Goal: Information Seeking & Learning: Learn about a topic

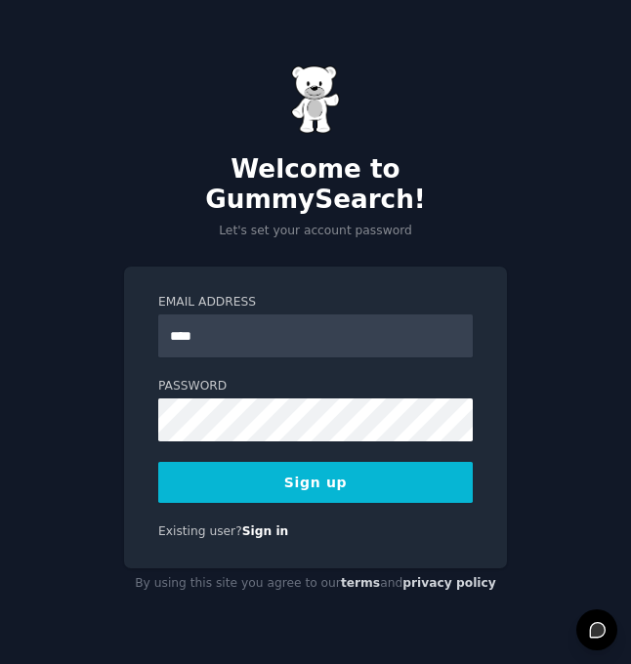
type input "**********"
click at [298, 469] on button "Sign up" at bounding box center [315, 482] width 314 height 41
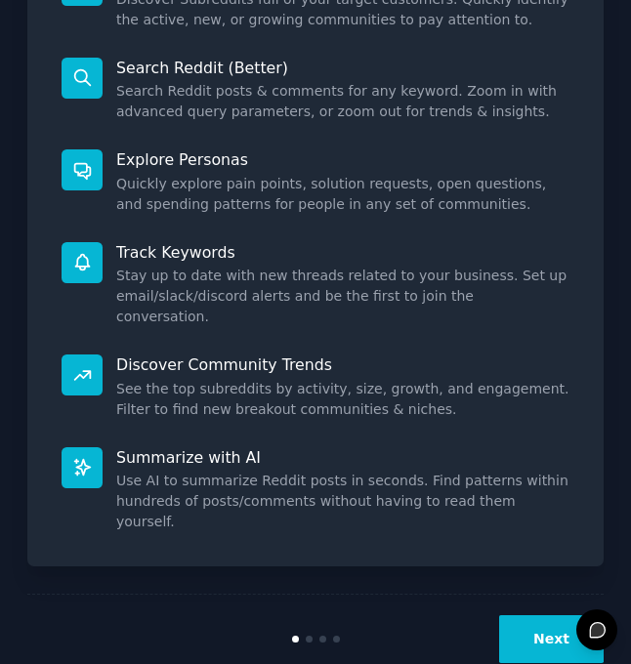
scroll to position [336, 0]
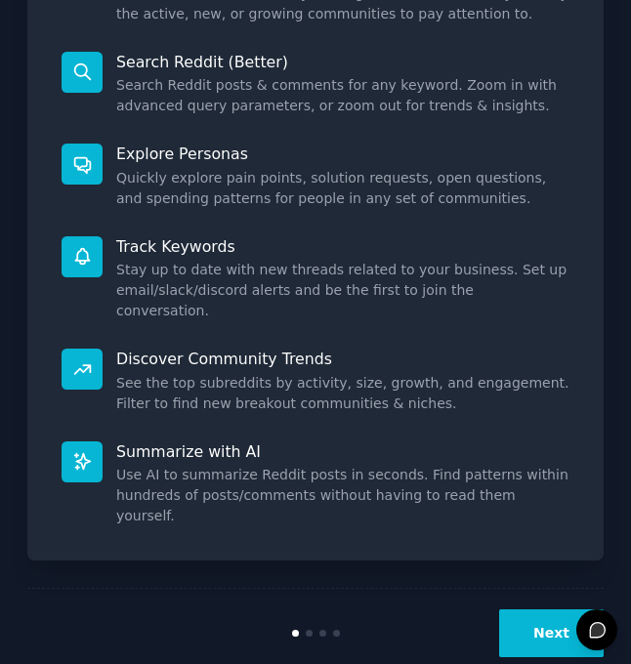
click at [521, 609] on button "Next" at bounding box center [551, 633] width 104 height 48
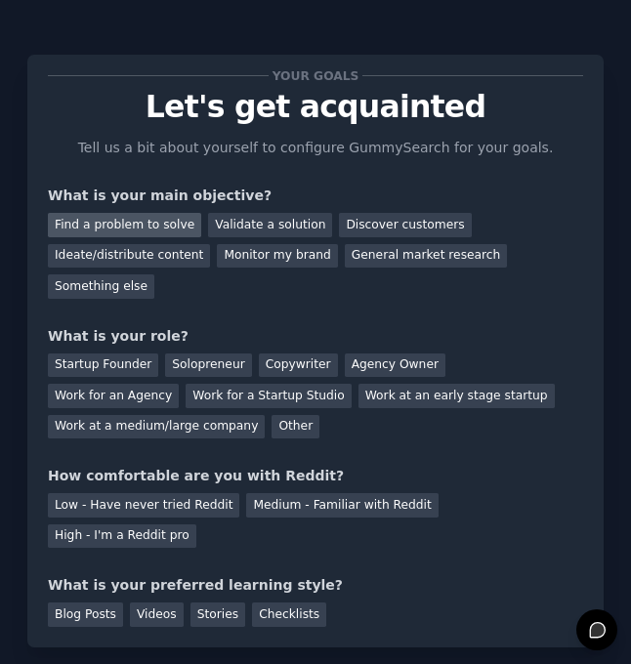
click at [138, 229] on div "Find a problem to solve" at bounding box center [124, 225] width 153 height 24
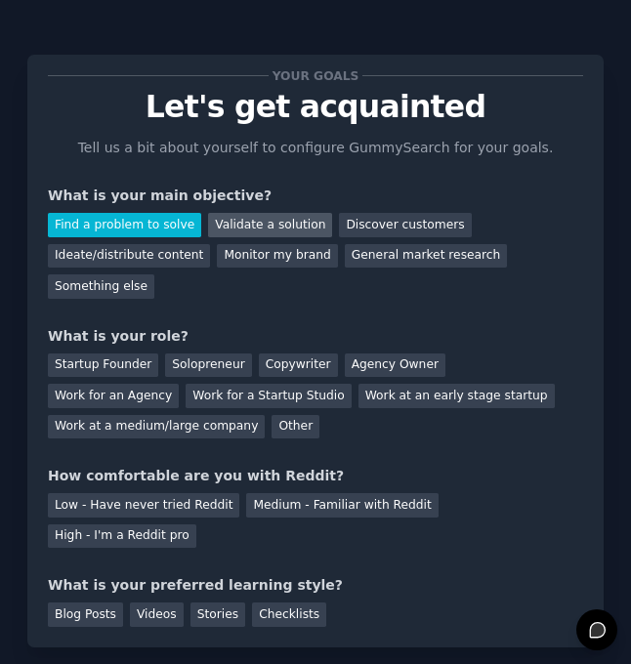
click at [267, 217] on div "Validate a solution" at bounding box center [270, 225] width 124 height 24
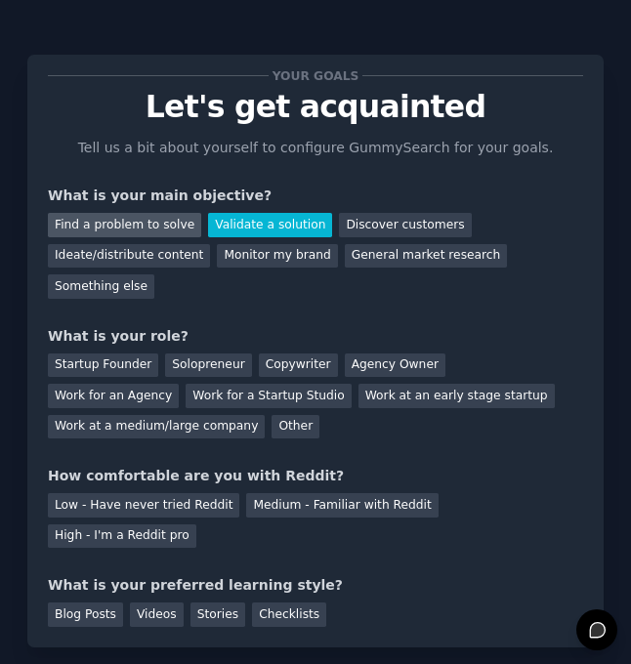
click at [157, 230] on div "Find a problem to solve" at bounding box center [124, 225] width 153 height 24
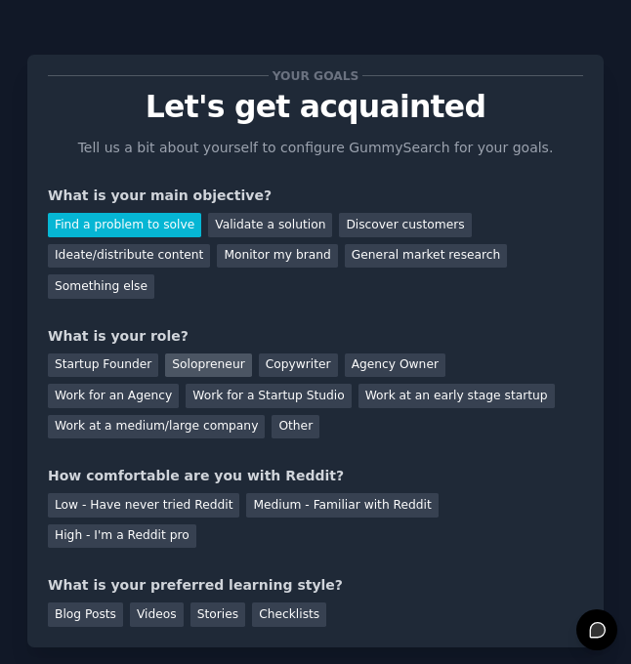
click at [221, 353] on div "Solopreneur" at bounding box center [208, 365] width 86 height 24
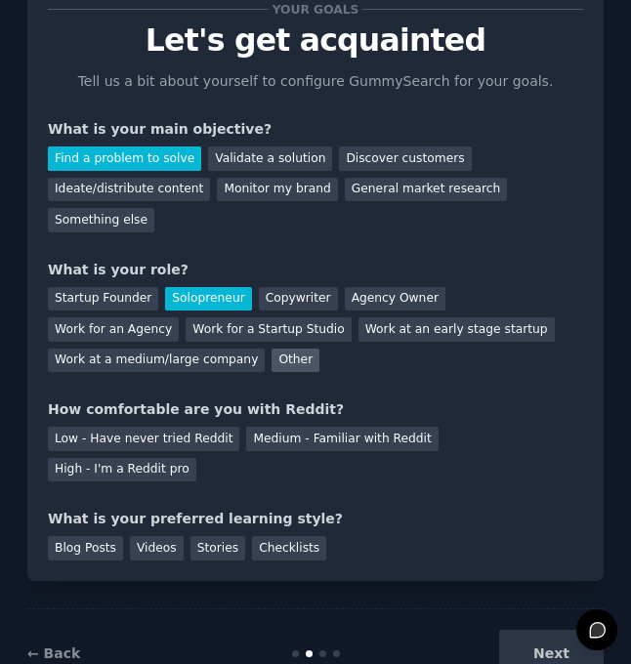
click at [273, 348] on div "Other" at bounding box center [295, 360] width 48 height 24
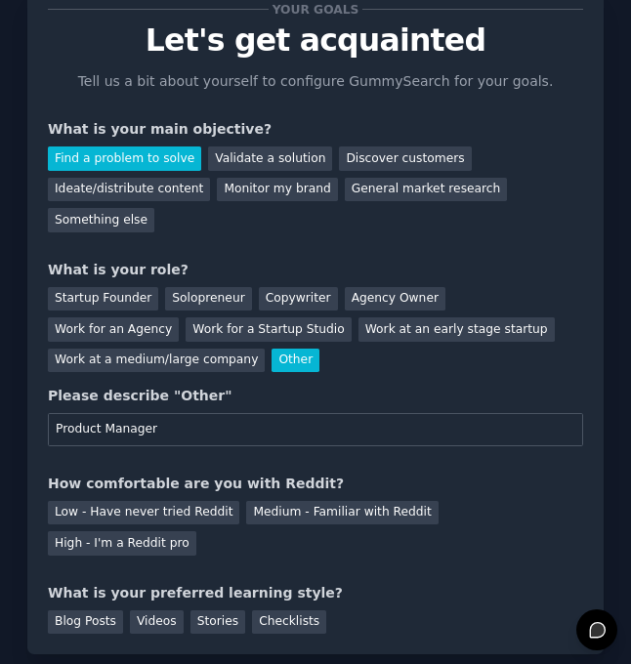
scroll to position [140, 0]
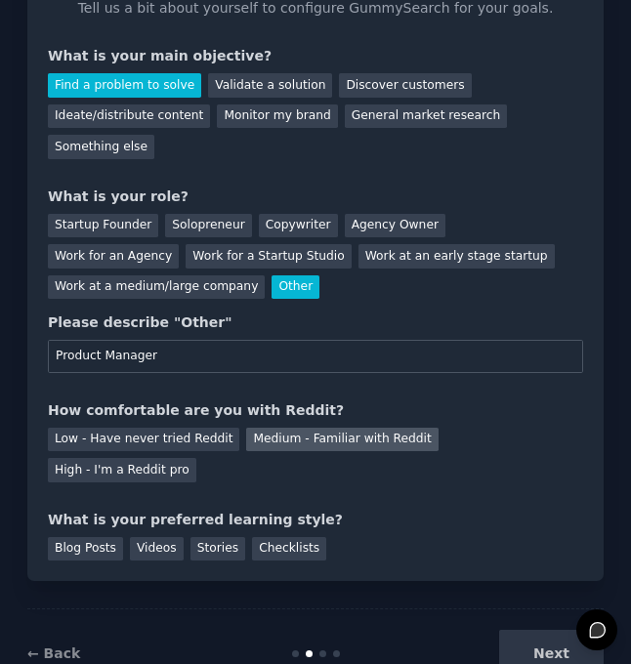
type input "Product Manager"
click at [276, 428] on div "Medium - Familiar with Reddit" at bounding box center [341, 440] width 191 height 24
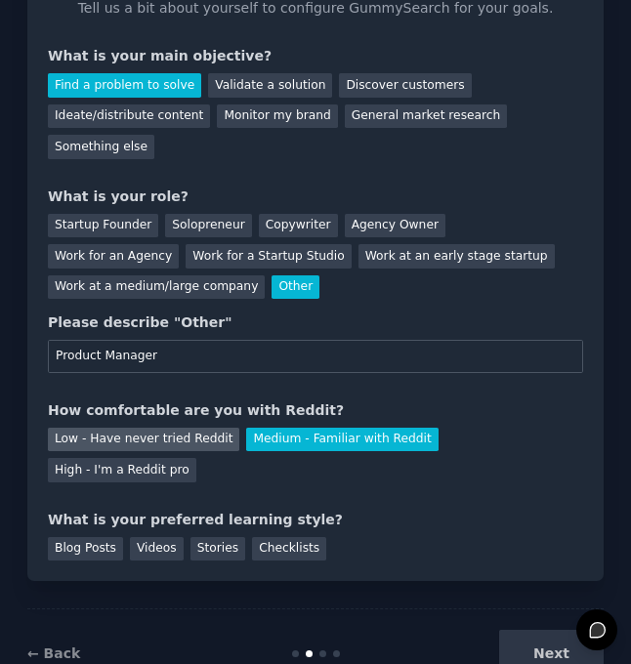
click at [171, 428] on div "Low - Have never tried Reddit" at bounding box center [143, 440] width 191 height 24
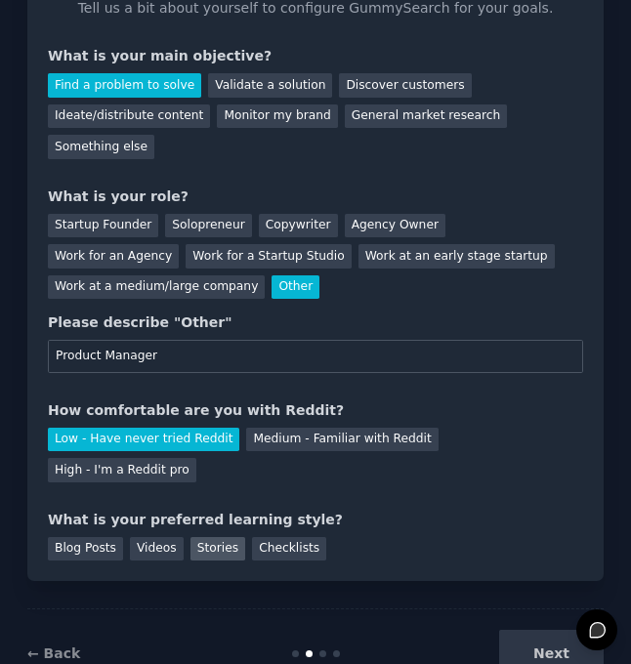
click at [199, 537] on div "Stories" at bounding box center [217, 549] width 55 height 24
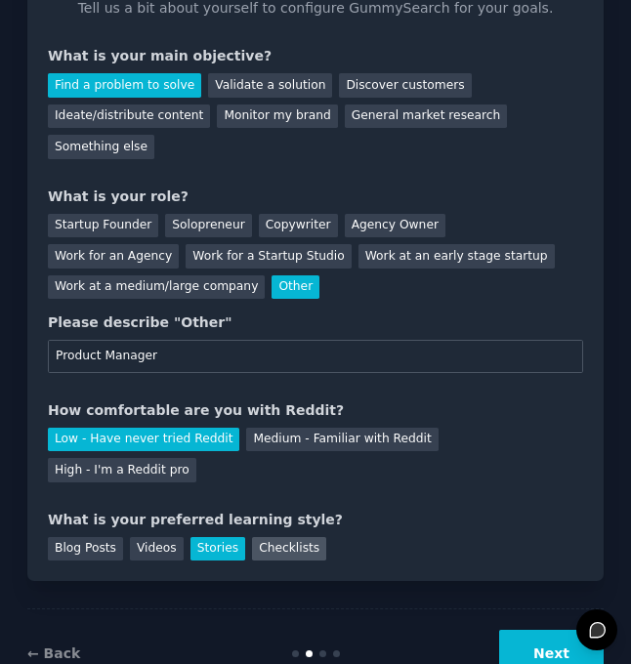
click at [252, 537] on div "Checklists" at bounding box center [289, 549] width 74 height 24
click at [198, 537] on div "Stories" at bounding box center [217, 549] width 55 height 24
click at [143, 537] on div "Videos" at bounding box center [157, 549] width 54 height 24
click at [558, 630] on button "Next" at bounding box center [551, 654] width 104 height 48
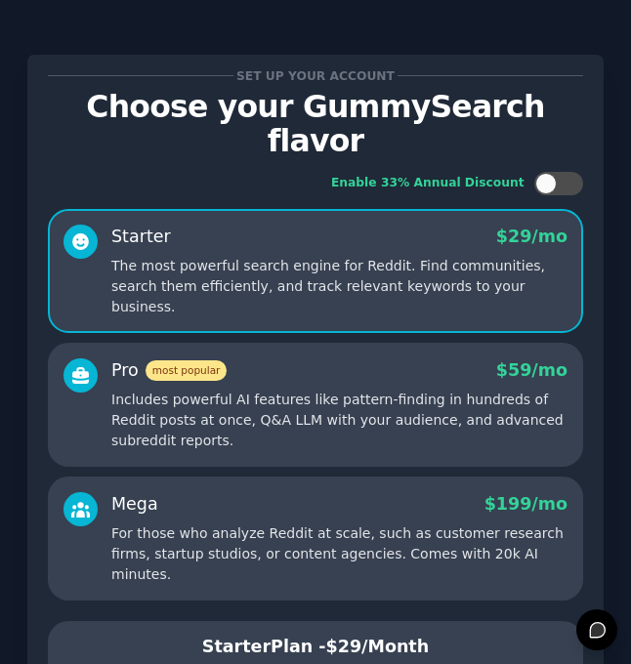
click at [428, 256] on p "The most powerful search engine for Reddit. Find communities, search them effic…" at bounding box center [339, 286] width 456 height 61
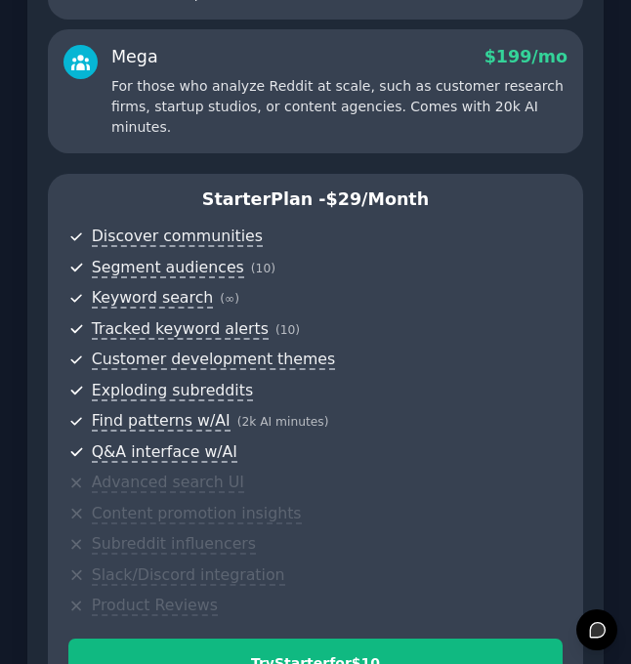
scroll to position [462, 0]
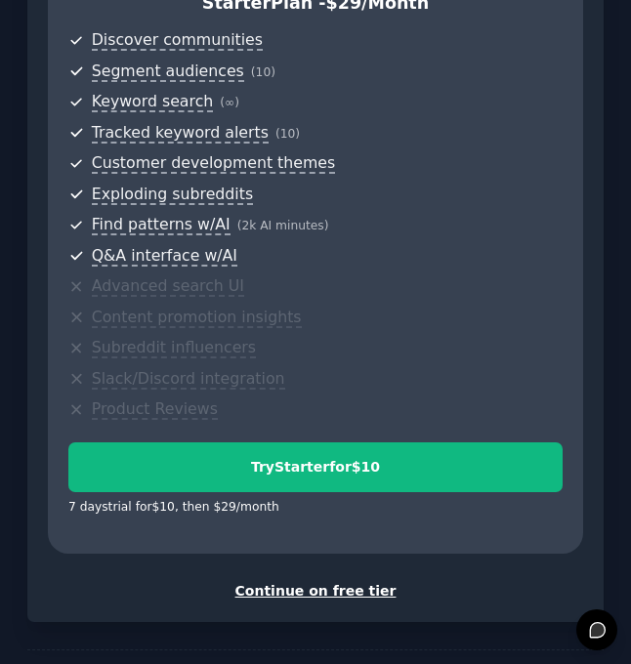
click at [334, 581] on div "Continue on free tier" at bounding box center [315, 591] width 535 height 20
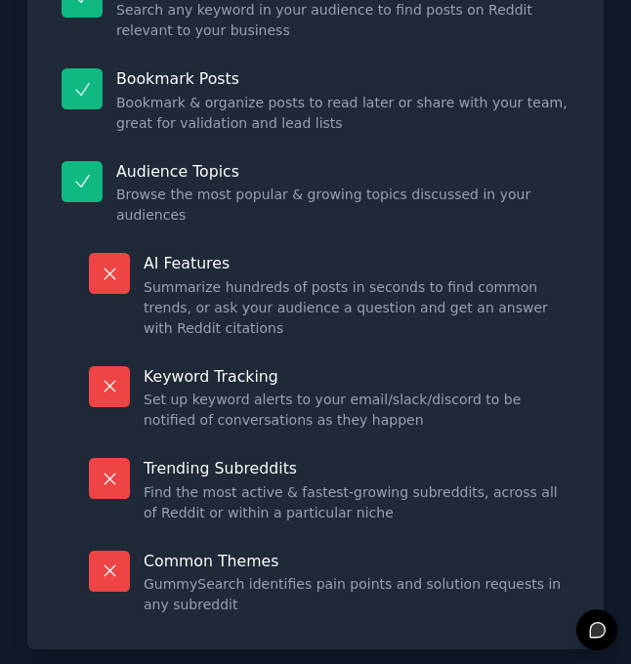
scroll to position [425, 0]
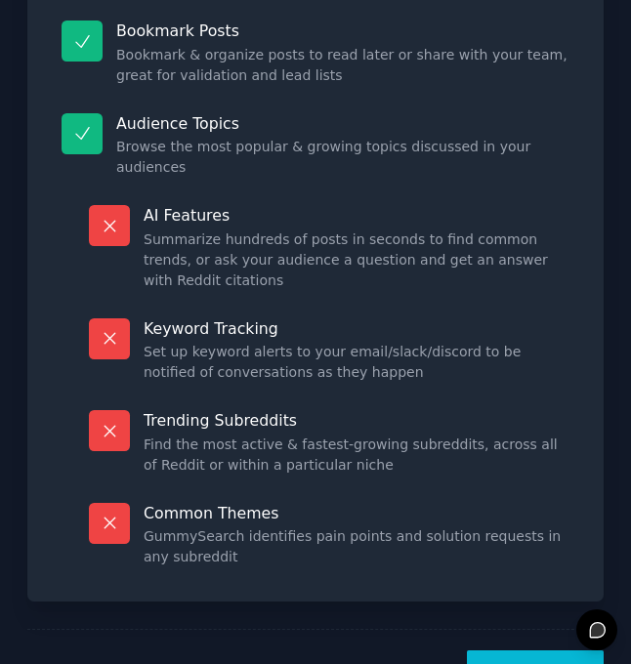
click at [527, 650] on button "Let's Go!" at bounding box center [535, 674] width 137 height 48
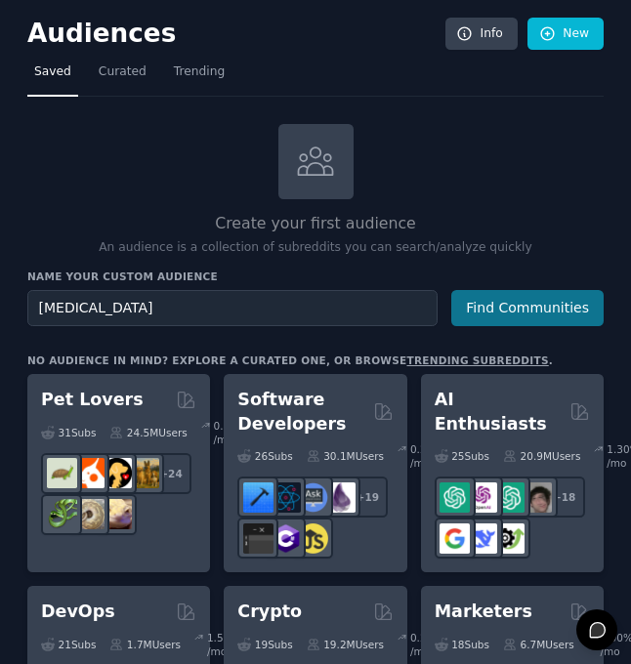
type input "[MEDICAL_DATA]"
click at [511, 305] on button "Find Communities" at bounding box center [527, 308] width 152 height 36
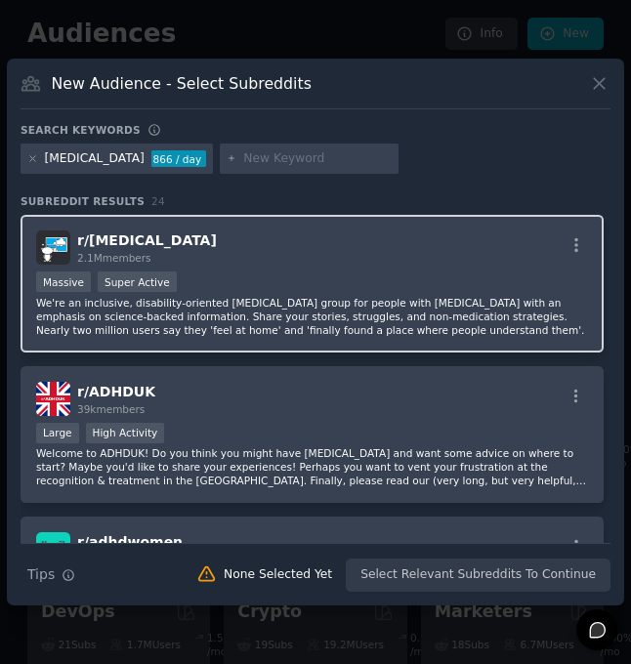
click at [211, 278] on div ">= 95th percentile for submissions / day Massive Super Active" at bounding box center [311, 283] width 551 height 24
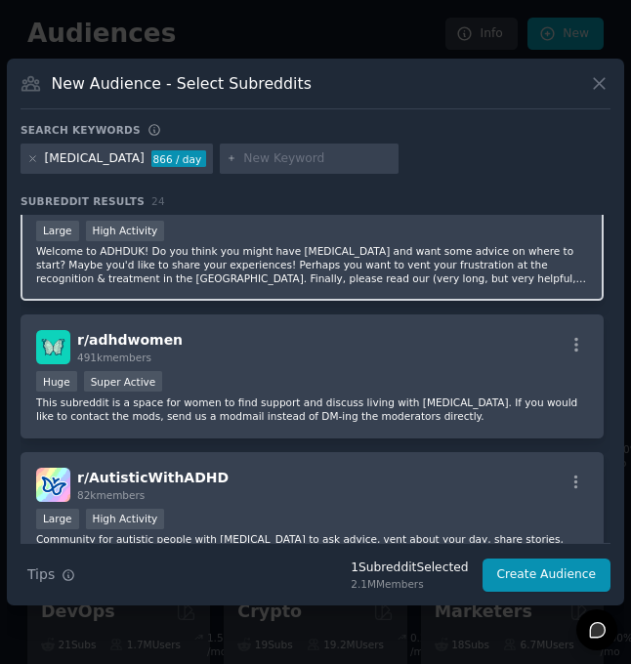
scroll to position [253, 0]
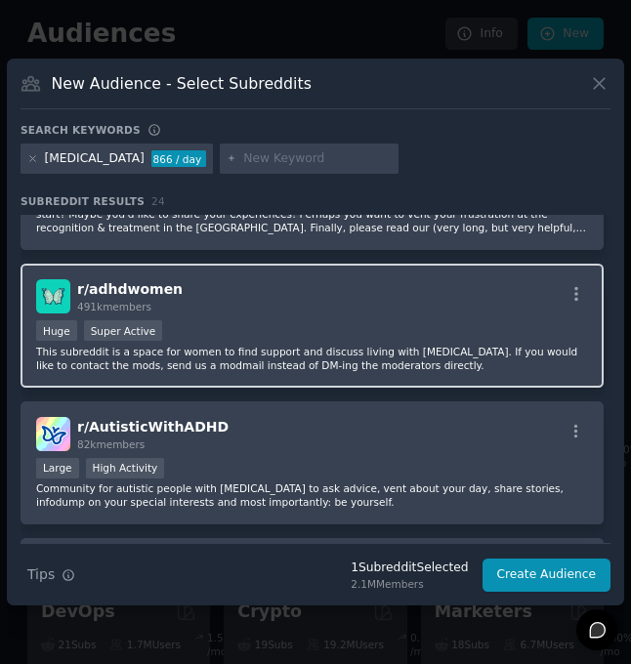
click at [367, 316] on div "r/ adhdwomen 491k members Huge Super Active This subreddit is a space for women…" at bounding box center [311, 326] width 583 height 124
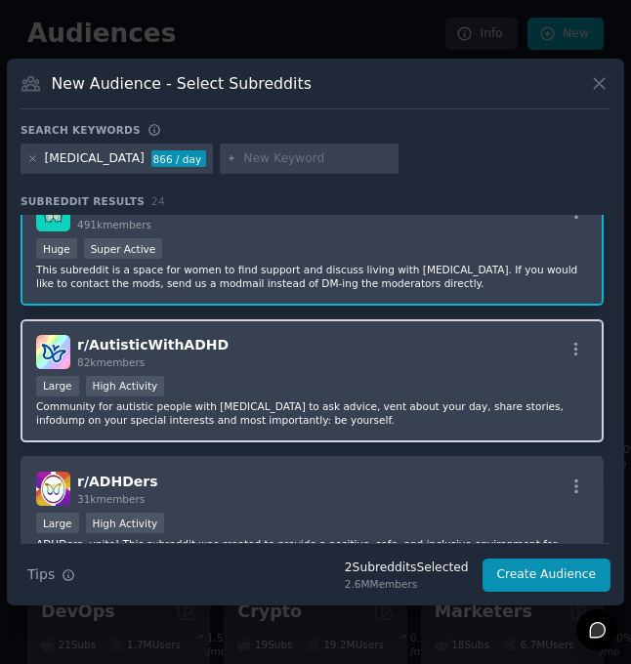
scroll to position [364, 0]
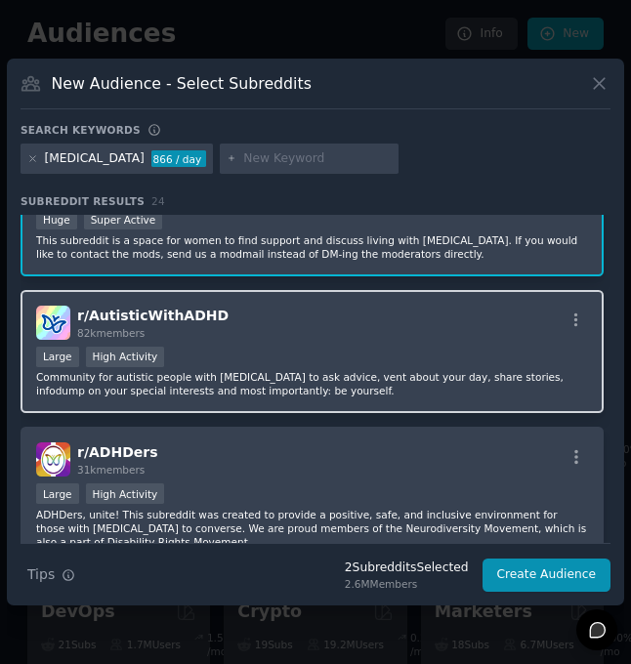
click at [327, 307] on div "r/ AutisticWithADHD 82k members" at bounding box center [311, 323] width 551 height 34
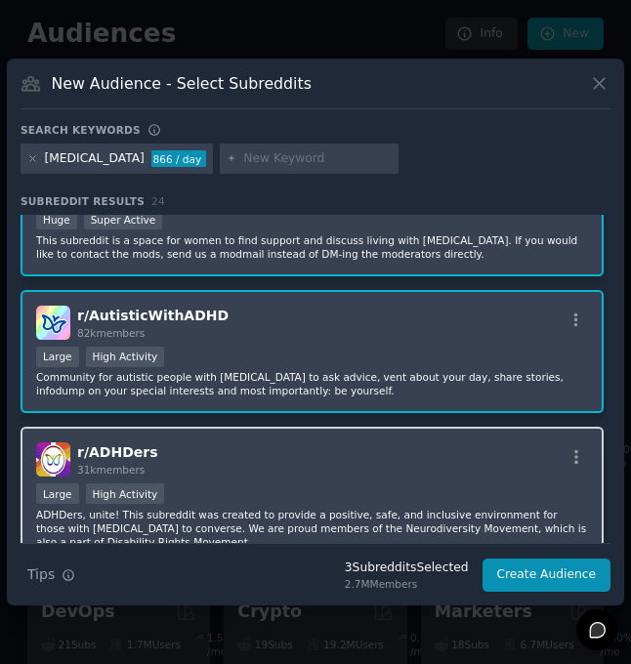
click at [276, 437] on div "r/ ADHDers 31k members Large High Activity ADHDers, unite! This subreddit was c…" at bounding box center [311, 496] width 583 height 138
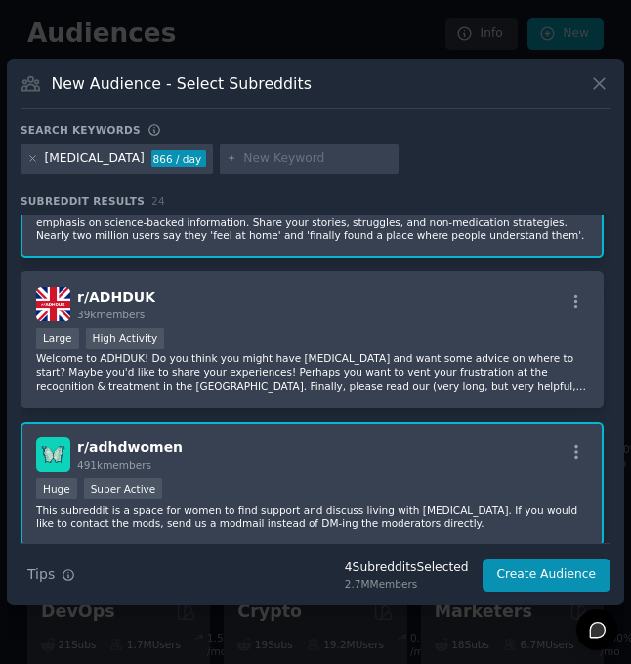
scroll to position [104, 0]
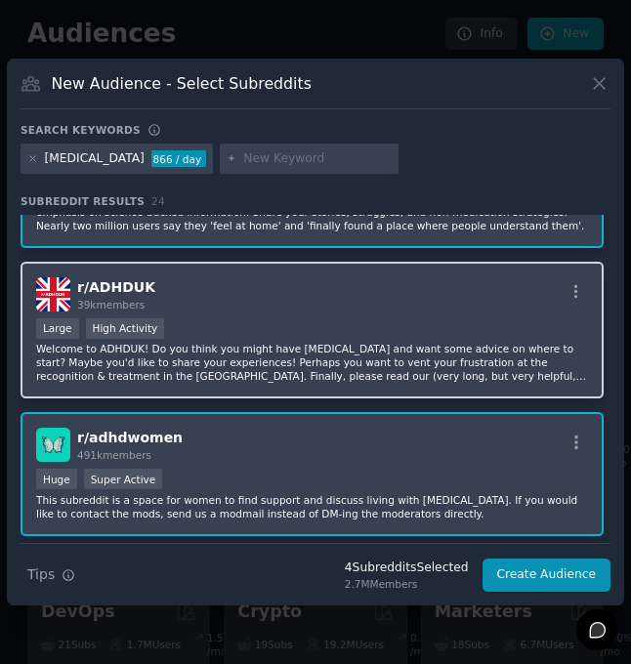
click at [280, 365] on p "Welcome to ADHDUK! Do you think you might have ADHD and want some advice on whe…" at bounding box center [311, 362] width 551 height 41
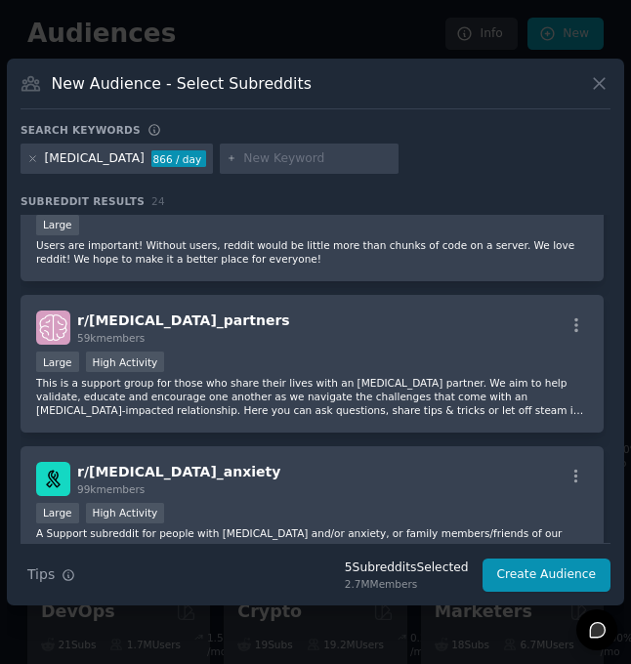
scroll to position [788, 0]
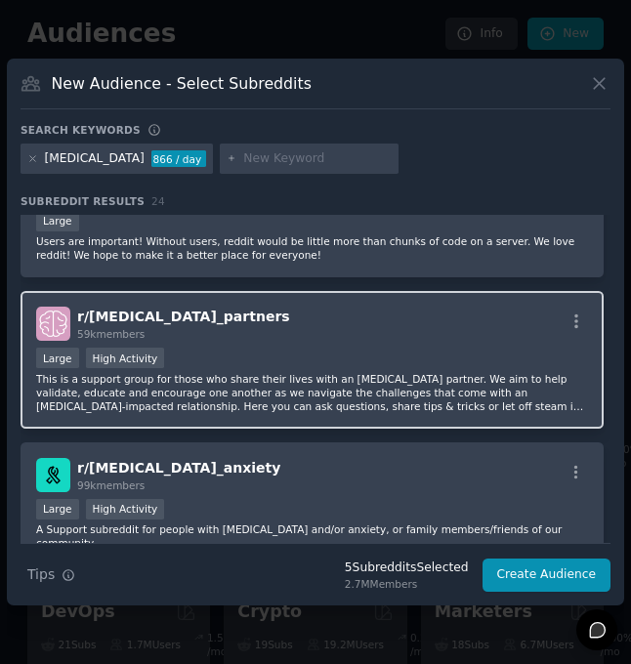
click at [294, 377] on p "This is a support group for those who share their lives with an ADHD partner. W…" at bounding box center [311, 392] width 551 height 41
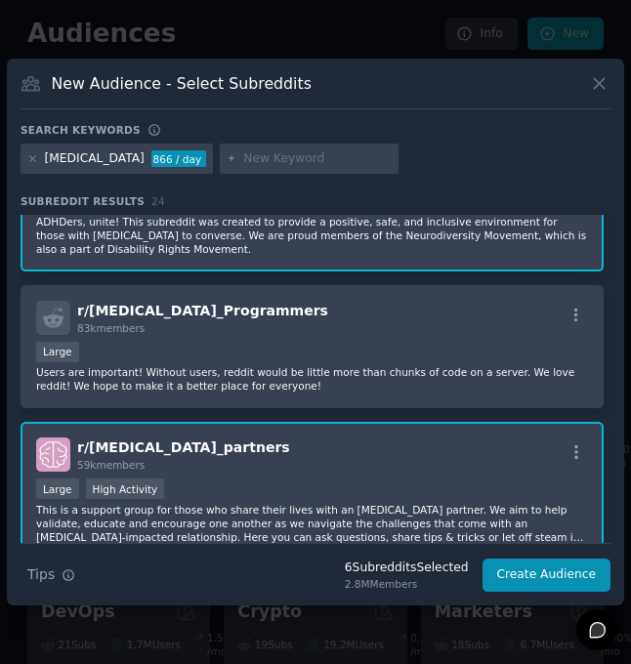
scroll to position [610, 0]
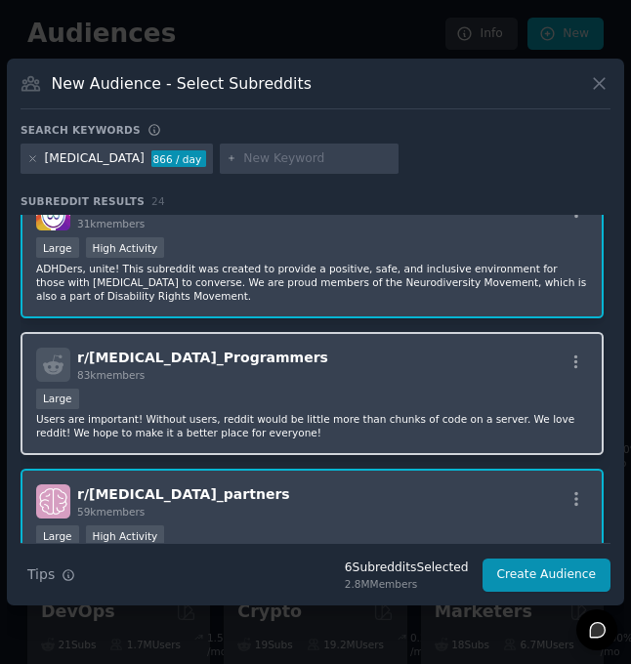
click at [288, 365] on div "r/ ADHD_Programmers 83k members" at bounding box center [311, 364] width 551 height 34
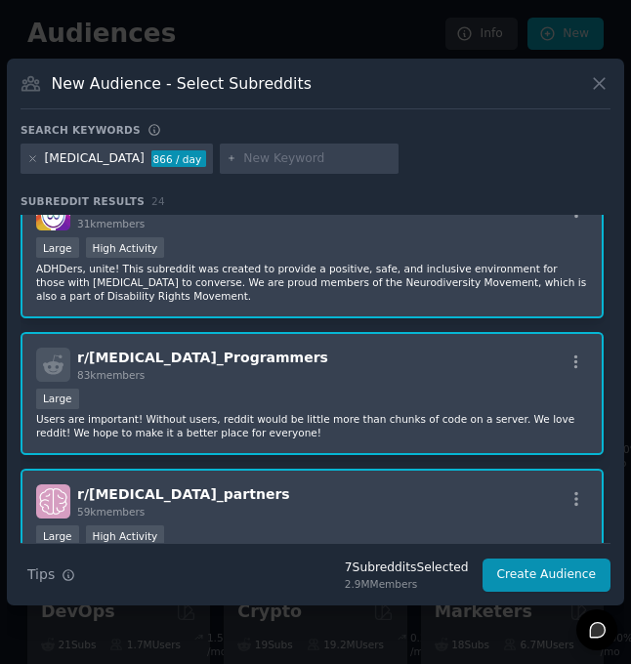
click at [288, 364] on div "r/ ADHD_Programmers 83k members" at bounding box center [311, 364] width 551 height 34
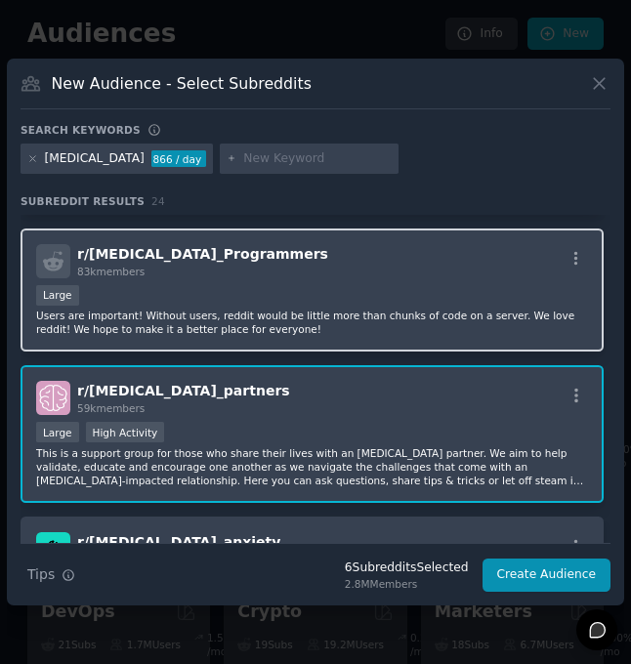
scroll to position [752, 0]
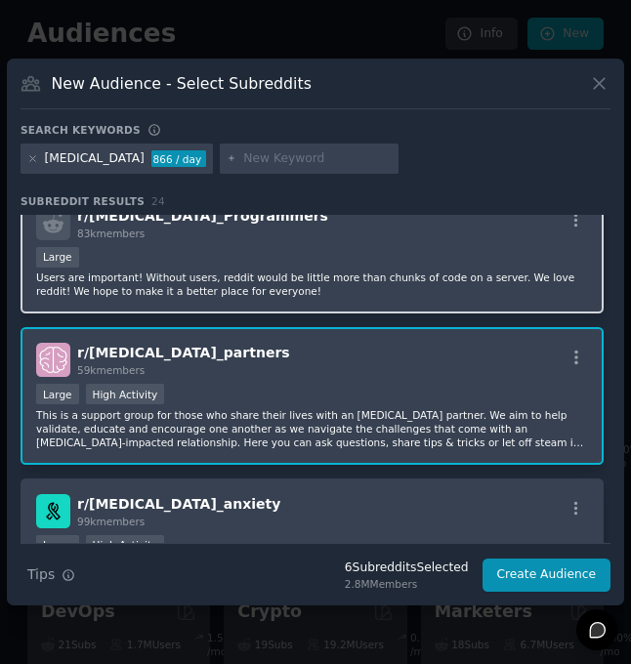
click at [305, 270] on p "Users are important! Without users, reddit would be little more than chunks of …" at bounding box center [311, 283] width 551 height 27
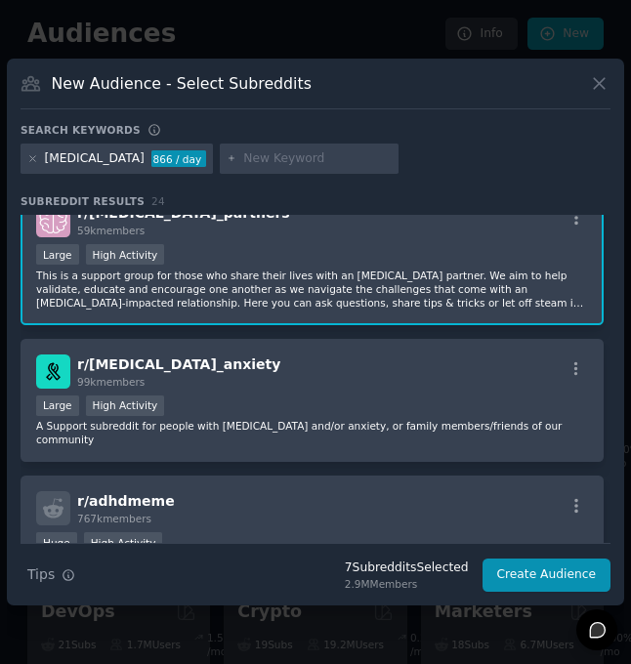
scroll to position [905, 0]
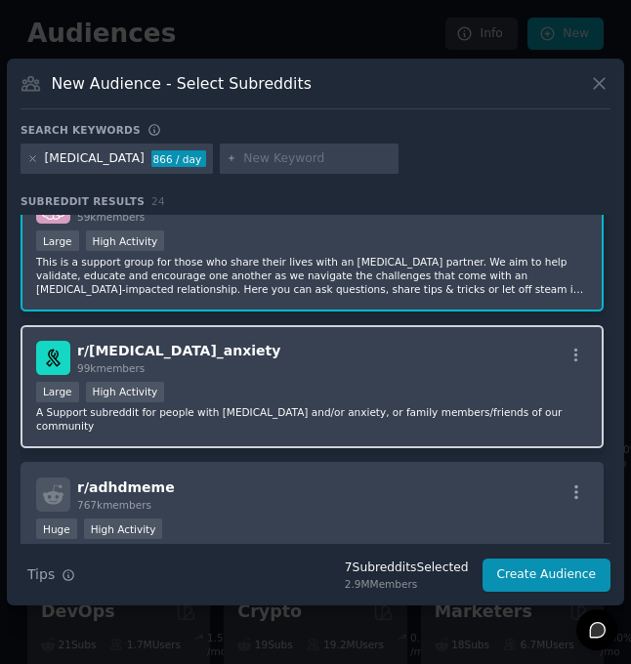
click at [289, 354] on div "r/ adhd_anxiety 99k members" at bounding box center [311, 358] width 551 height 34
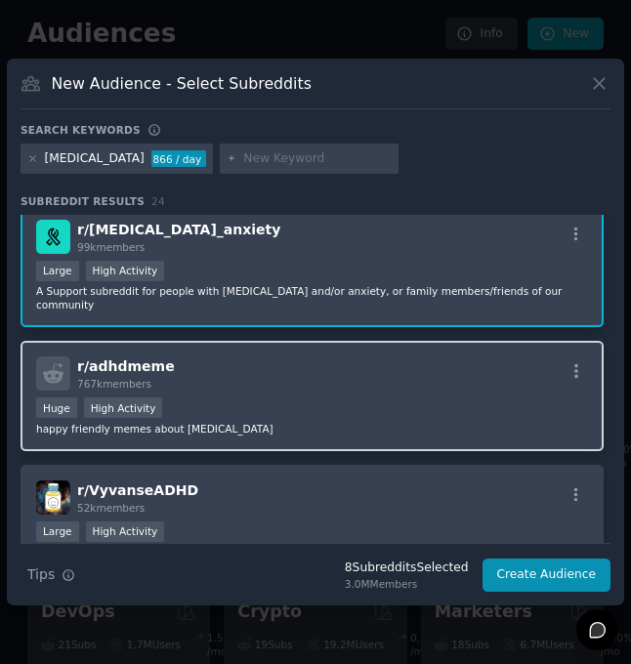
scroll to position [1075, 0]
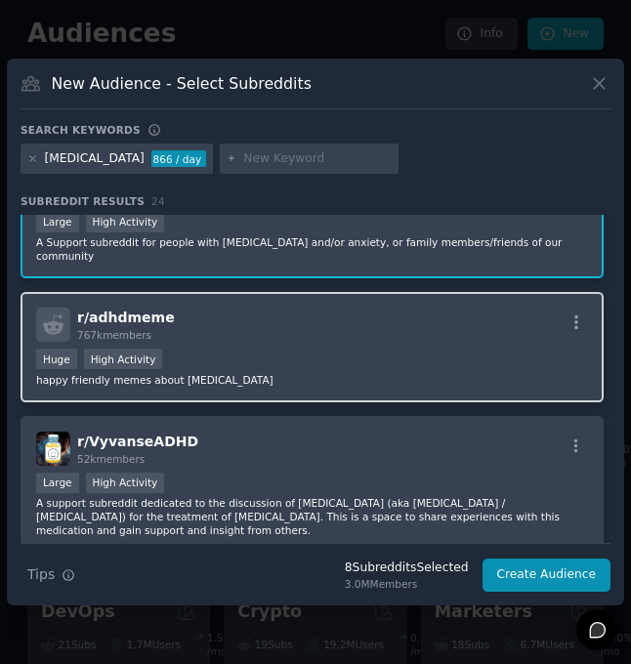
click at [306, 348] on div "Huge High Activity" at bounding box center [311, 360] width 551 height 24
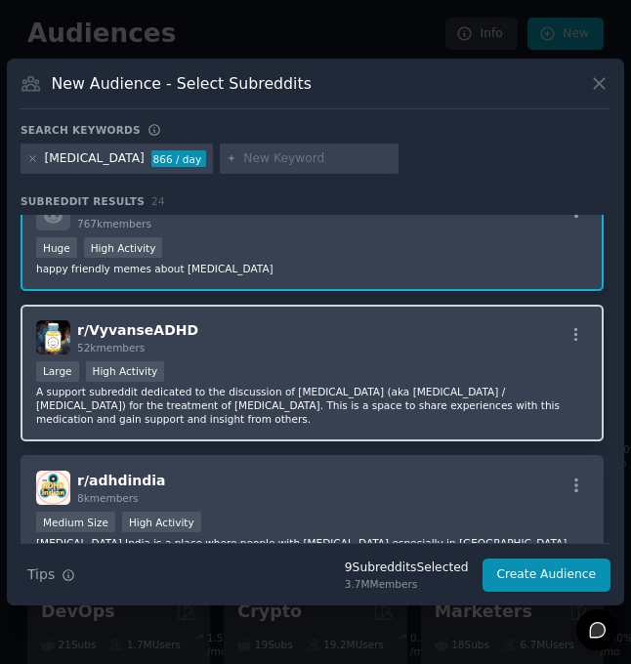
scroll to position [1212, 0]
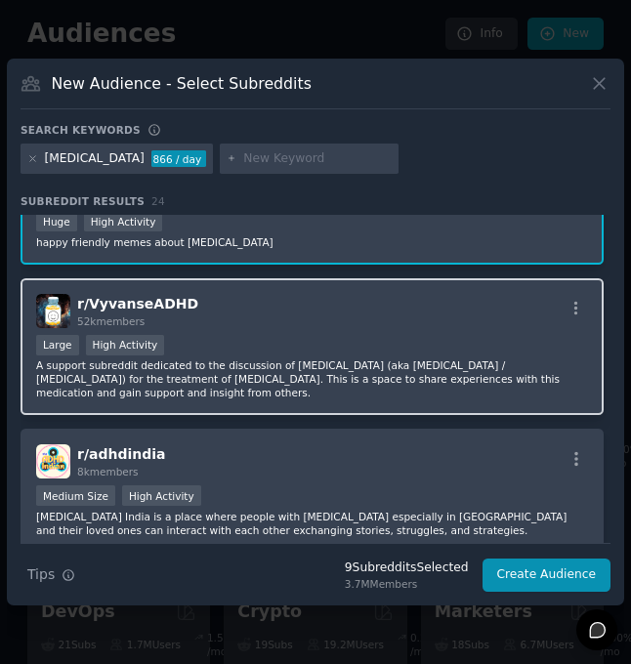
click at [269, 358] on p "A support subreddit dedicated to the discussion of Vyvanse (aka Elvanse / Lisde…" at bounding box center [311, 378] width 551 height 41
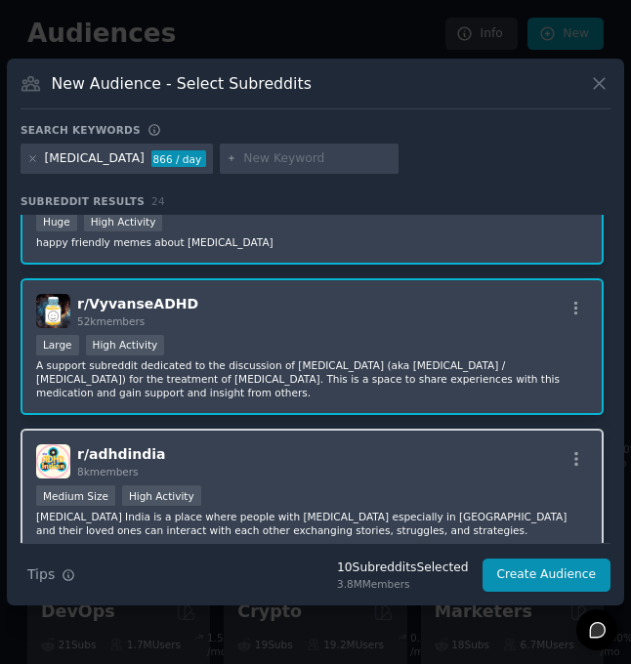
click at [265, 444] on div "r/ adhdindia 8k members" at bounding box center [311, 461] width 551 height 34
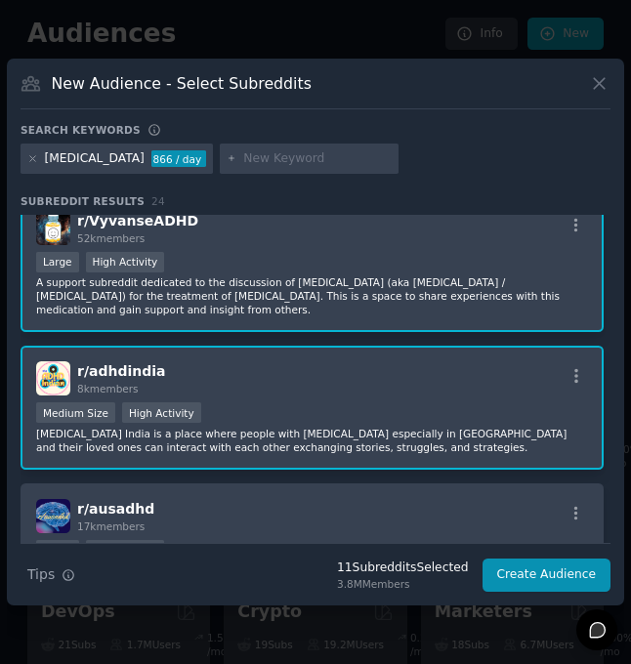
scroll to position [1334, 0]
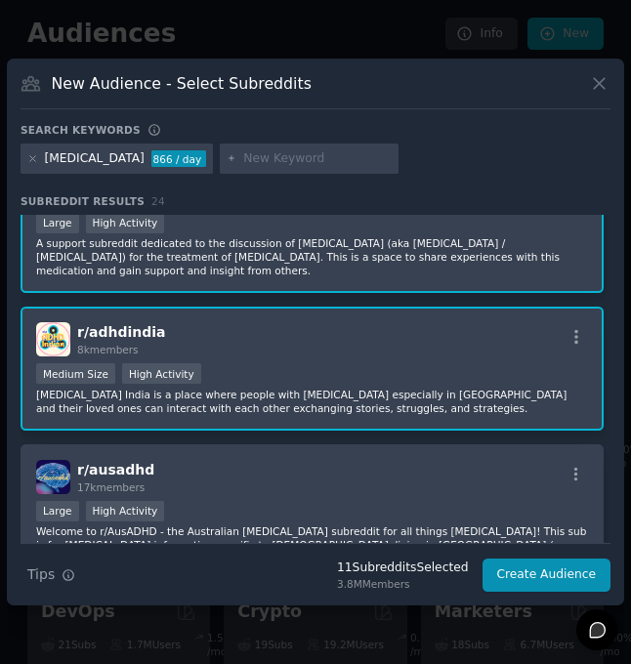
click at [275, 388] on p "ADHD India is a place where people with ADHD especially in India and their love…" at bounding box center [311, 401] width 551 height 27
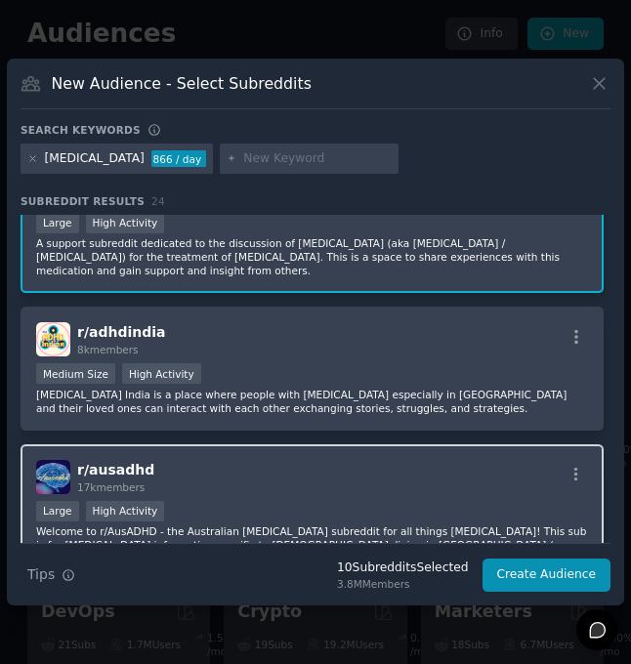
click at [286, 524] on p "Welcome to r/AusADHD - the Australian ADHD subreddit for all things ADHD! This …" at bounding box center [311, 544] width 551 height 41
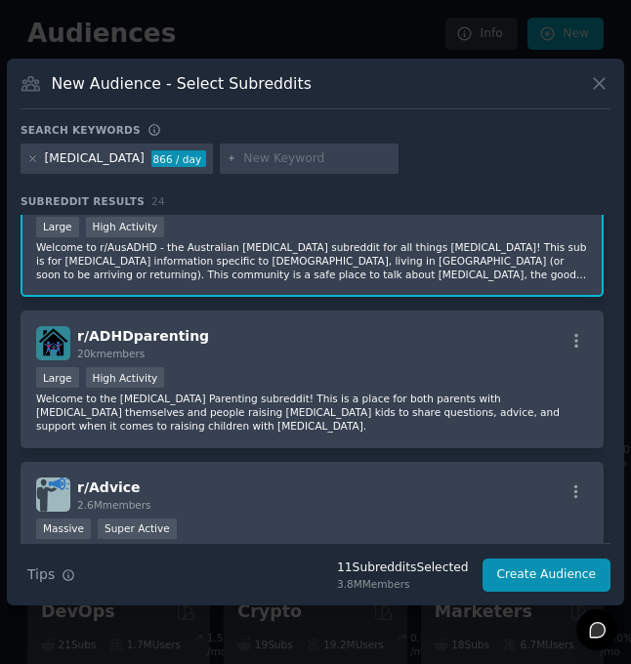
scroll to position [1630, 0]
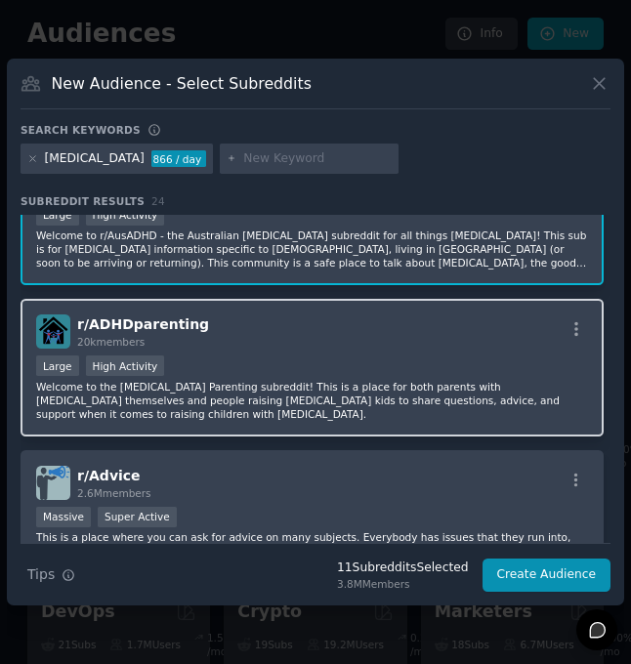
click at [320, 355] on div "Large High Activity" at bounding box center [311, 367] width 551 height 24
click at [324, 355] on div "Large High Activity" at bounding box center [311, 367] width 551 height 24
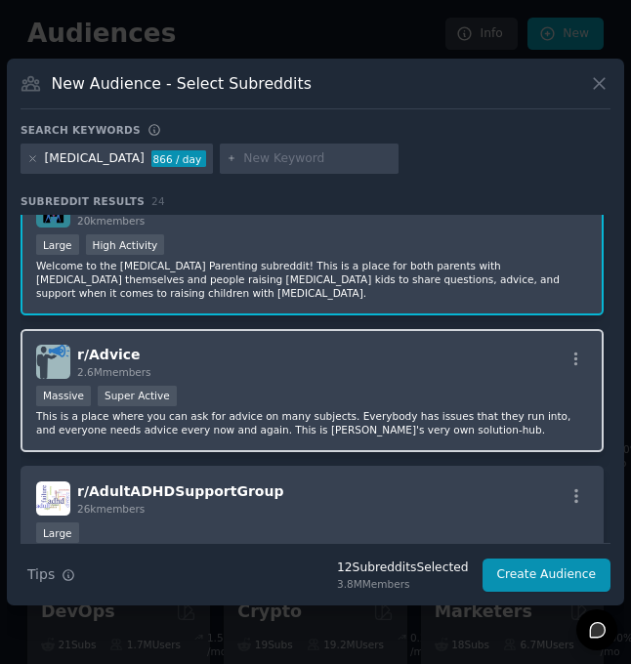
scroll to position [1778, 0]
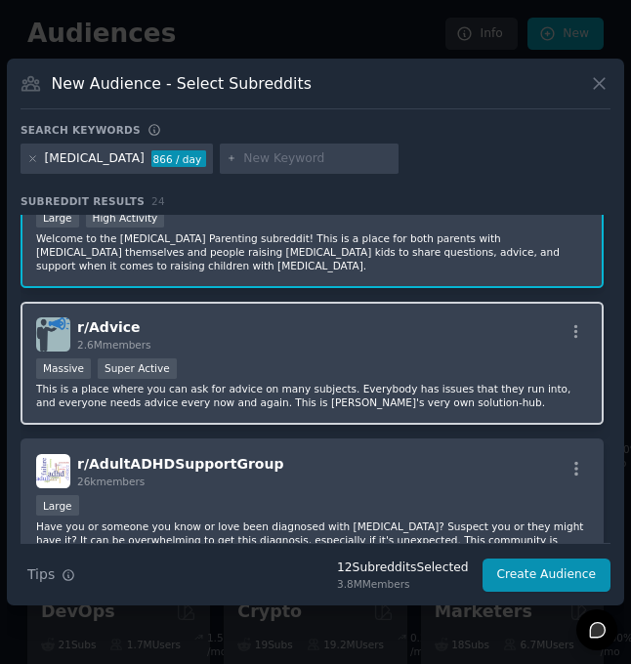
click at [317, 317] on div "r/ Advice 2.6M members" at bounding box center [311, 334] width 551 height 34
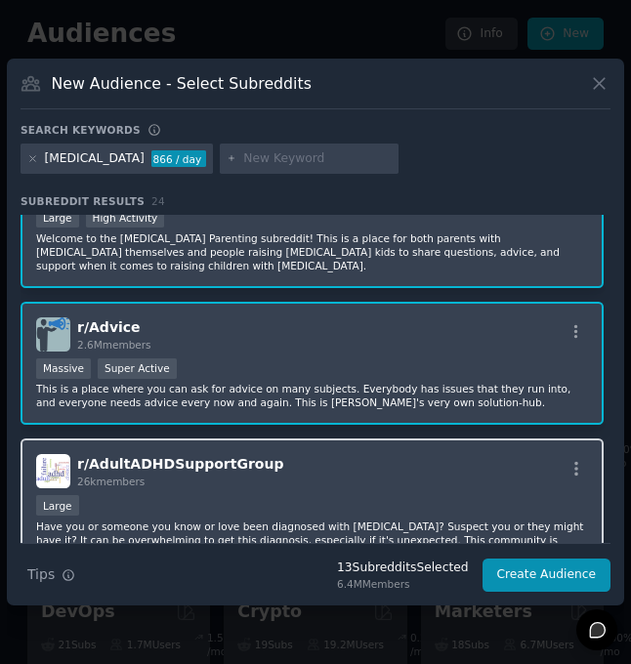
click at [308, 454] on div "r/ AdultADHDSupportGroup 26k members" at bounding box center [311, 471] width 551 height 34
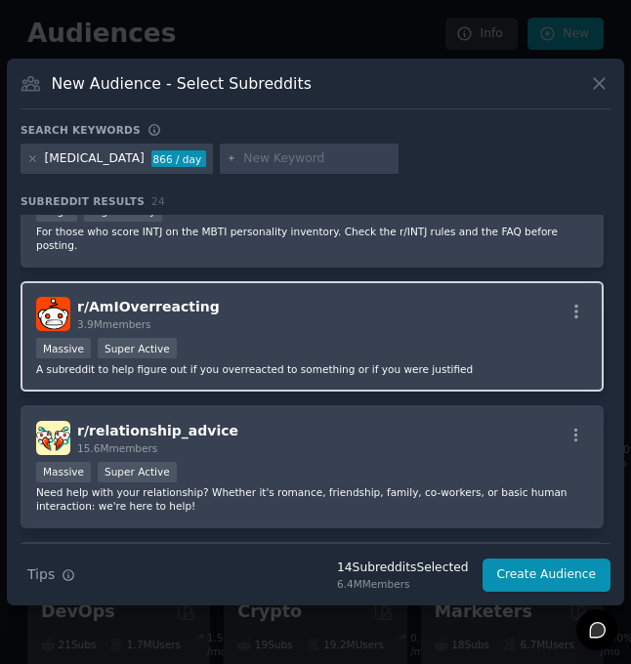
scroll to position [2535, 0]
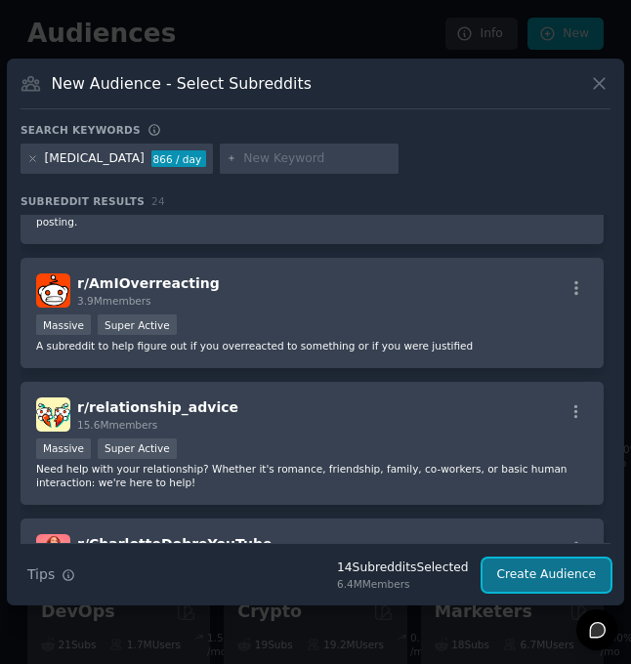
click at [527, 565] on button "Create Audience" at bounding box center [546, 574] width 129 height 33
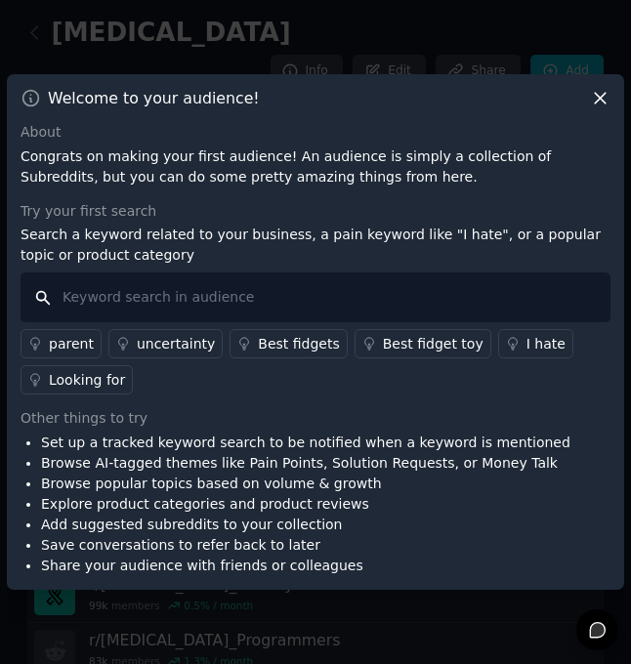
click at [202, 300] on input "text" at bounding box center [315, 297] width 590 height 50
type input "app"
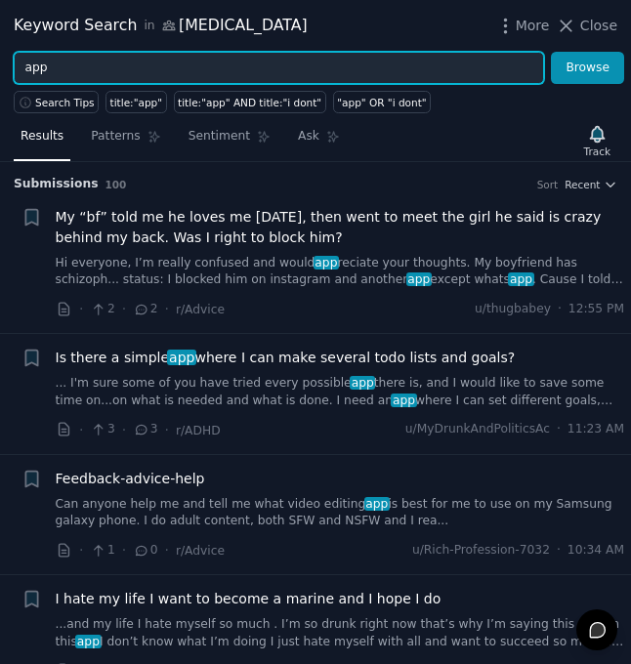
click at [26, 70] on input "app" at bounding box center [279, 68] width 530 height 33
type input "[MEDICAL_DATA] app"
click at [551, 52] on button "Browse" at bounding box center [587, 68] width 73 height 33
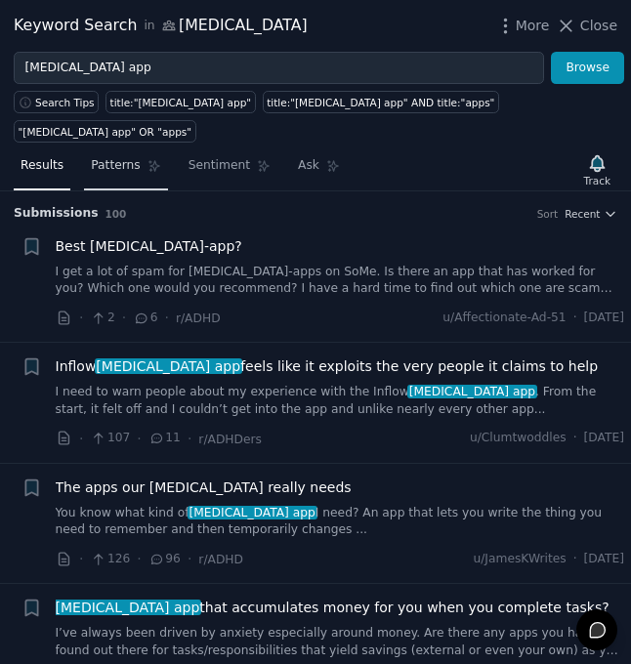
click at [107, 157] on span "Patterns" at bounding box center [115, 166] width 49 height 18
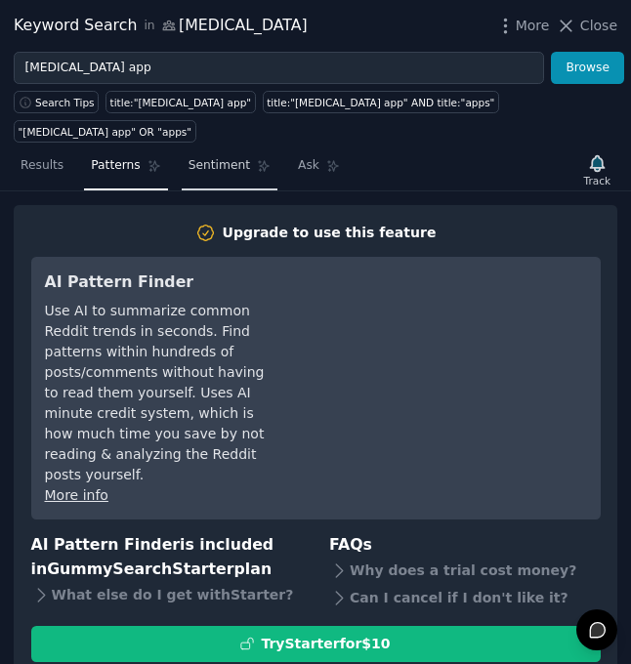
click at [188, 157] on span "Sentiment" at bounding box center [218, 166] width 61 height 18
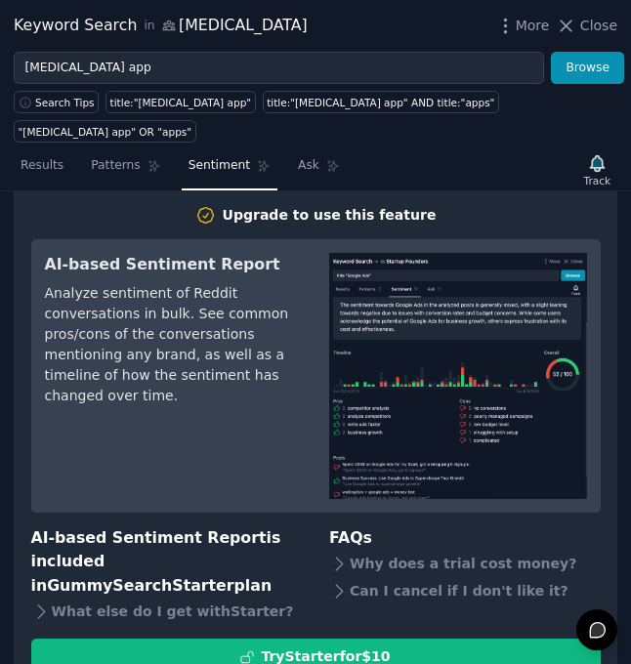
scroll to position [20, 0]
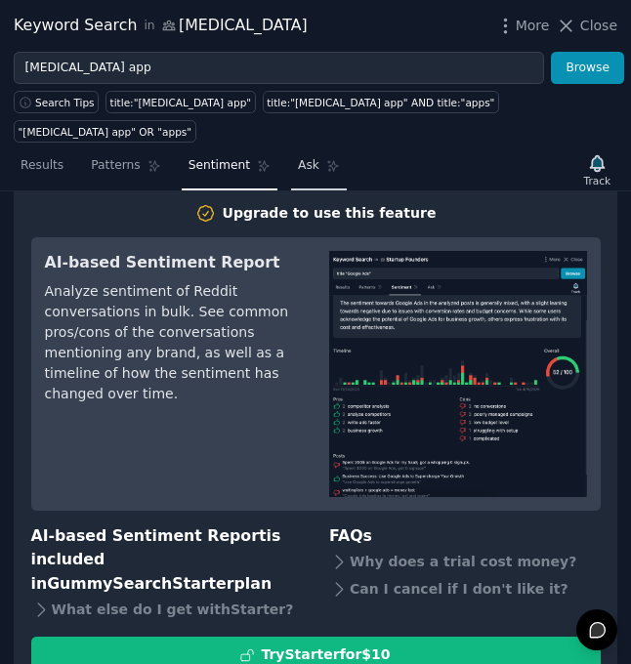
click at [298, 157] on span "Ask" at bounding box center [308, 166] width 21 height 18
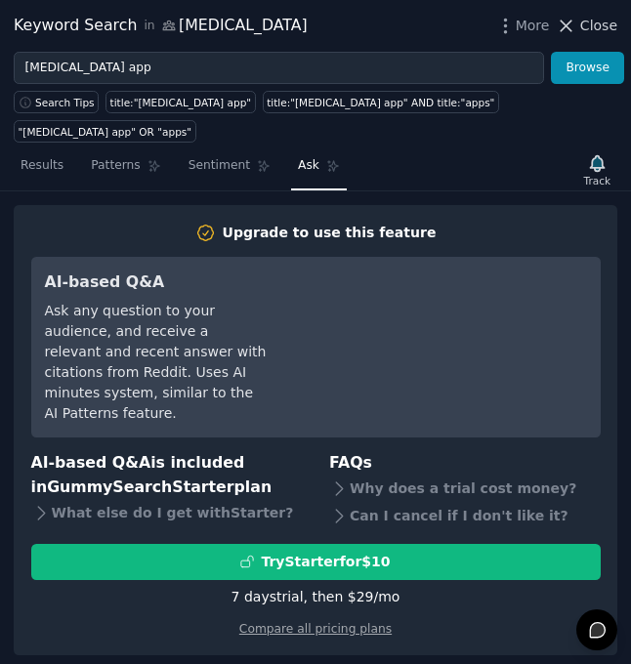
click at [576, 25] on icon at bounding box center [565, 26] width 20 height 20
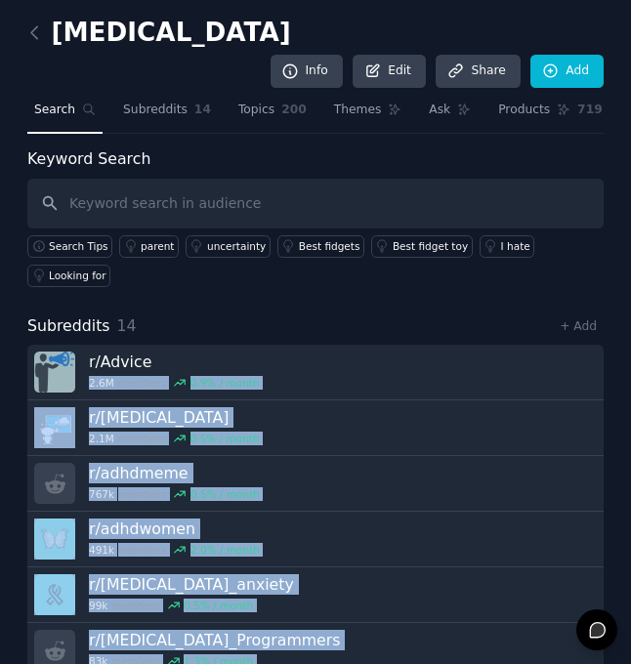
drag, startPoint x: 332, startPoint y: 278, endPoint x: 306, endPoint y: 650, distance: 372.8
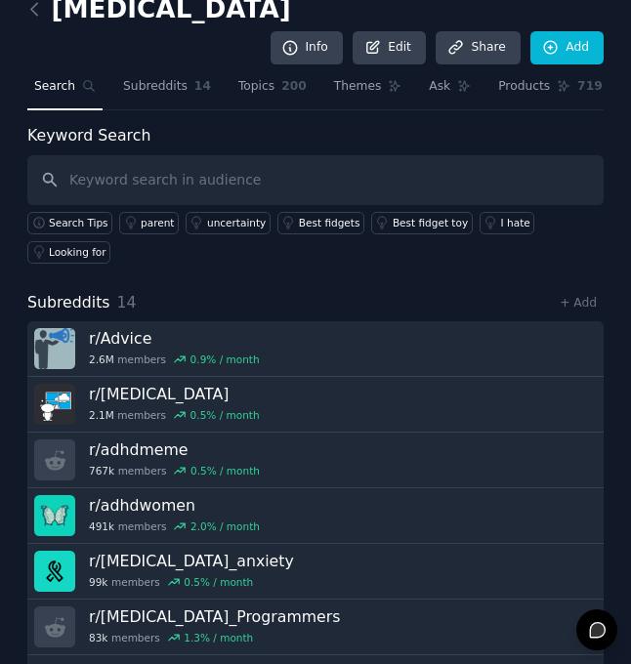
click at [396, 124] on div "Keyword Search Search Tips parent uncertainty Best fidgets Best fidget toy I ha…" at bounding box center [315, 194] width 576 height 140
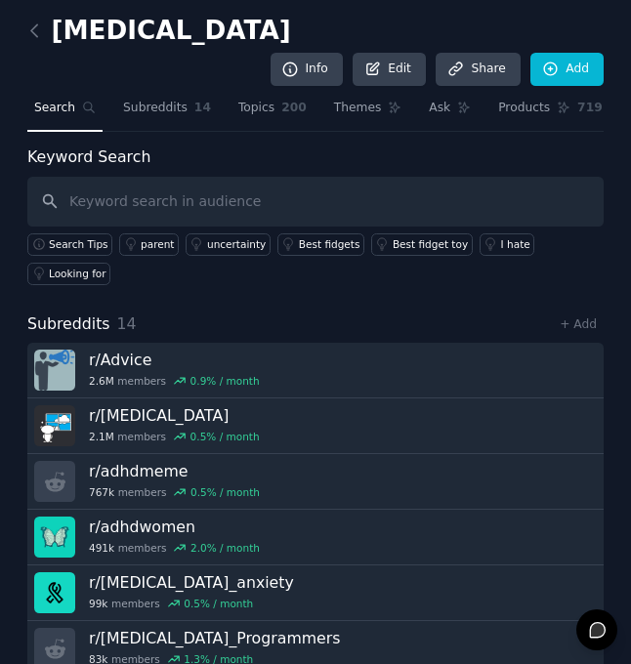
scroll to position [0, 0]
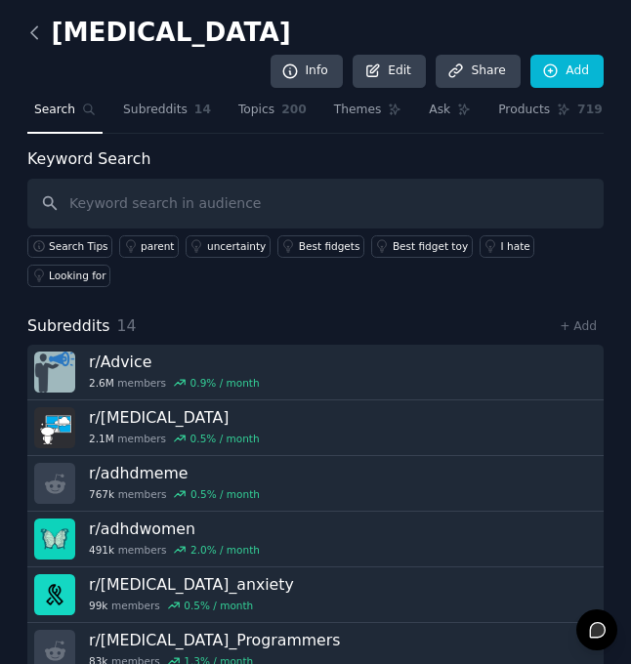
click at [39, 36] on icon at bounding box center [34, 32] width 20 height 20
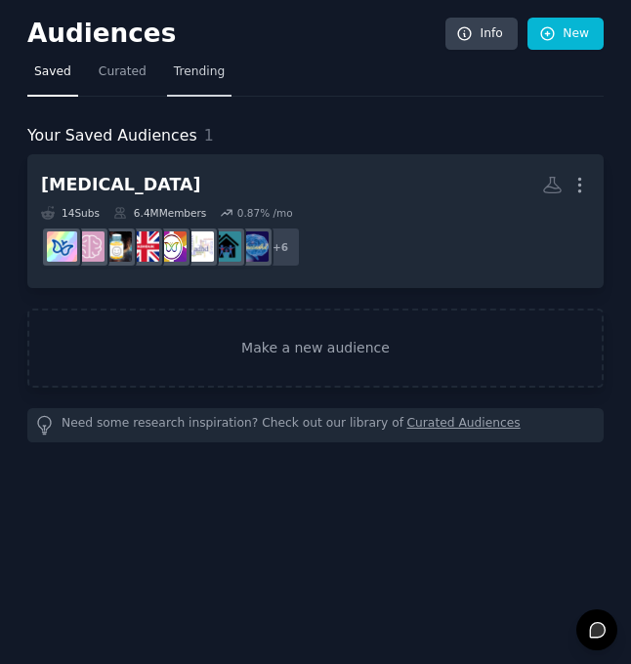
click at [190, 73] on span "Trending" at bounding box center [199, 72] width 51 height 18
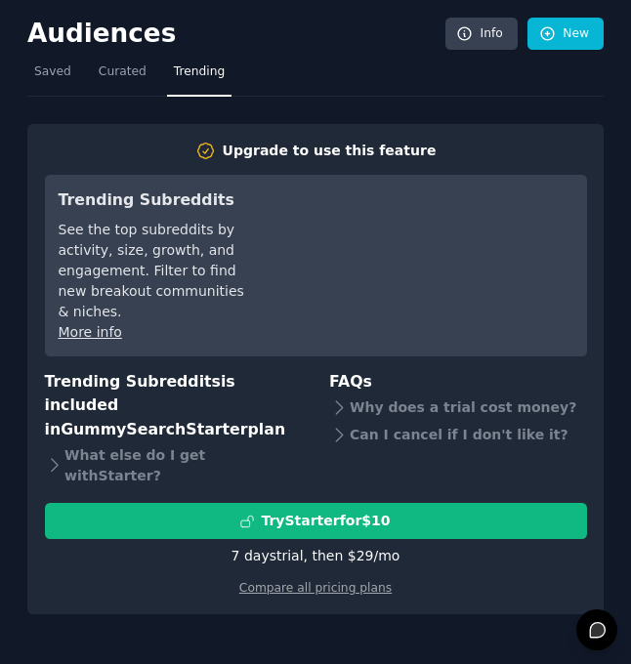
click at [298, 546] on div "7 days trial, then $ 29 /mo" at bounding box center [315, 556] width 169 height 20
click at [238, 441] on div "What else do I get with Starter ?" at bounding box center [174, 465] width 258 height 48
